Goal: Navigation & Orientation: Find specific page/section

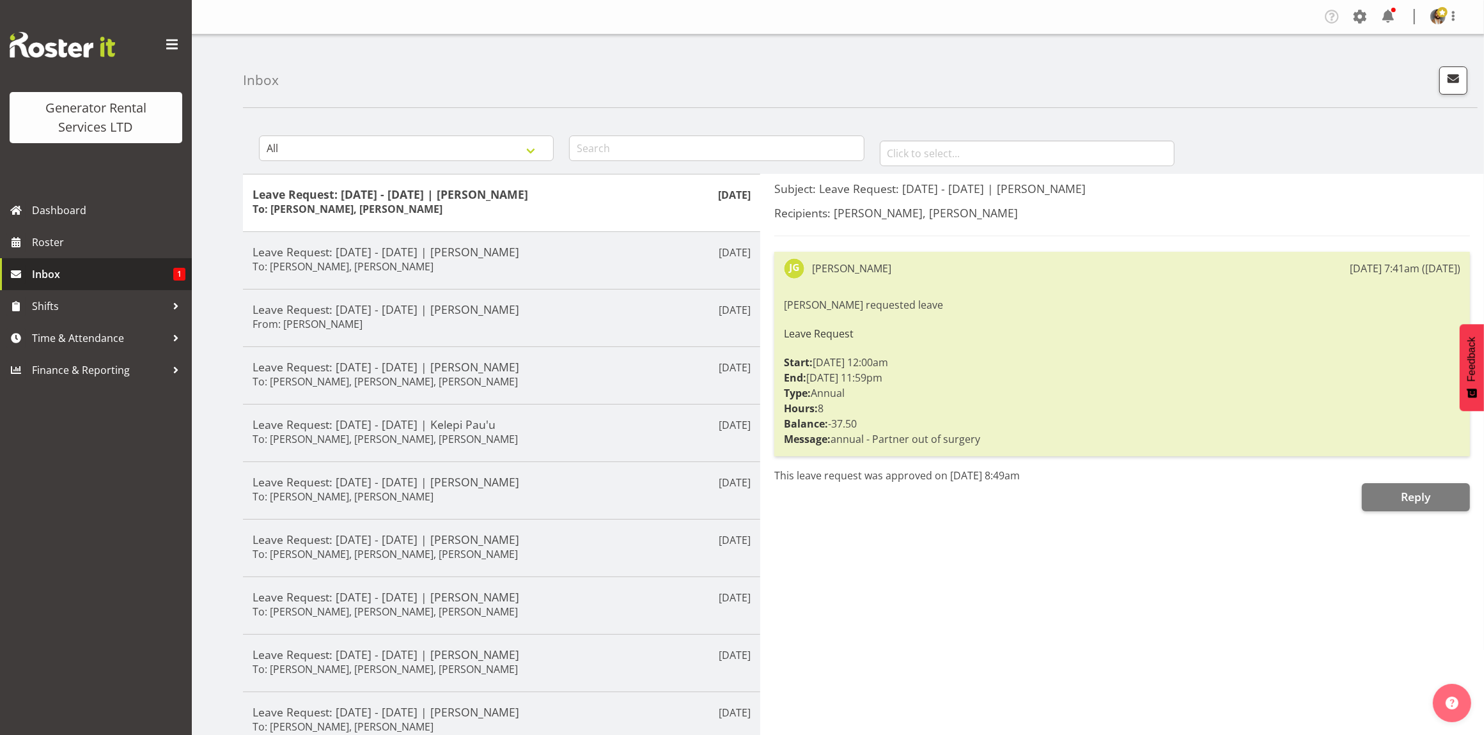
click at [127, 280] on span "Inbox" at bounding box center [102, 274] width 141 height 19
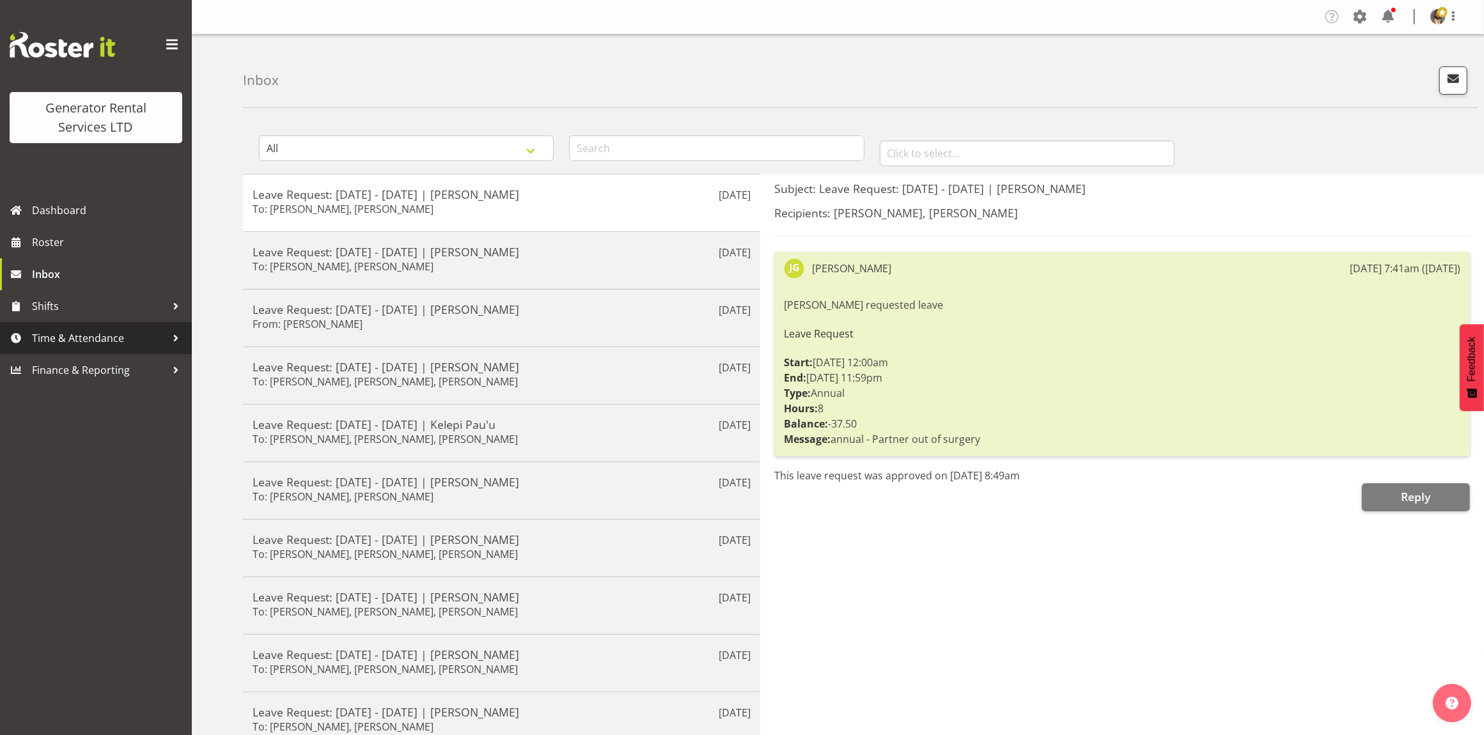
click at [171, 337] on div at bounding box center [175, 338] width 19 height 19
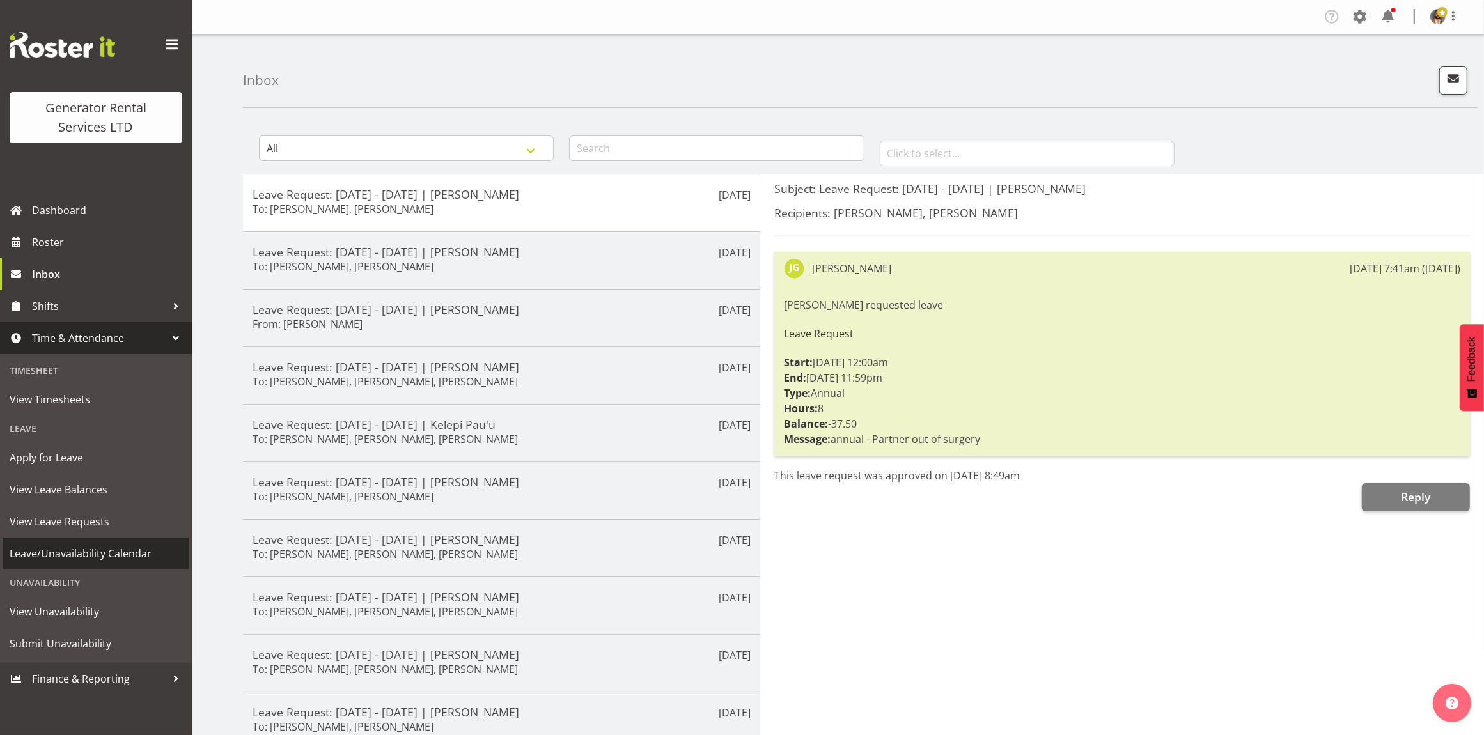
click at [141, 553] on span "Leave/Unavailability Calendar" at bounding box center [96, 553] width 173 height 19
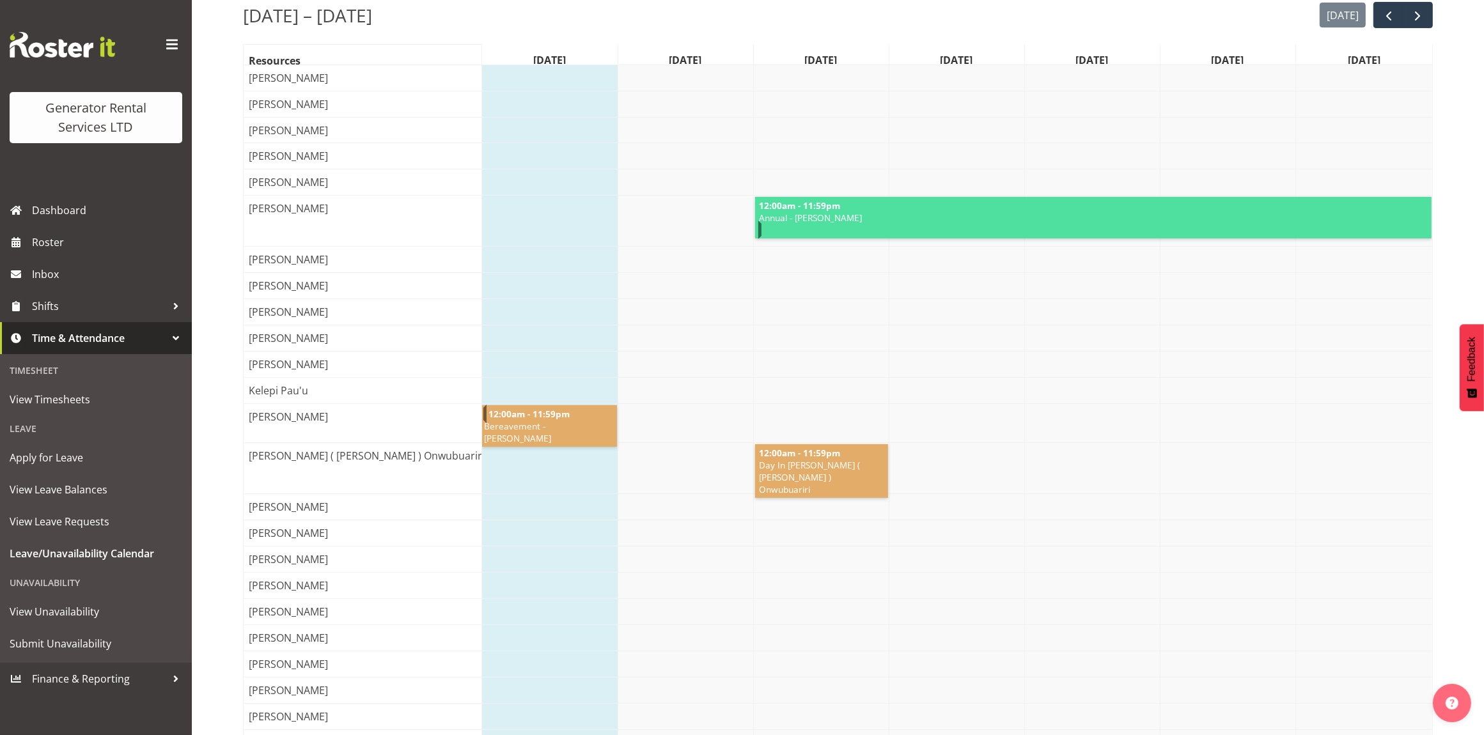
scroll to position [240, 0]
